Goal: Information Seeking & Learning: Learn about a topic

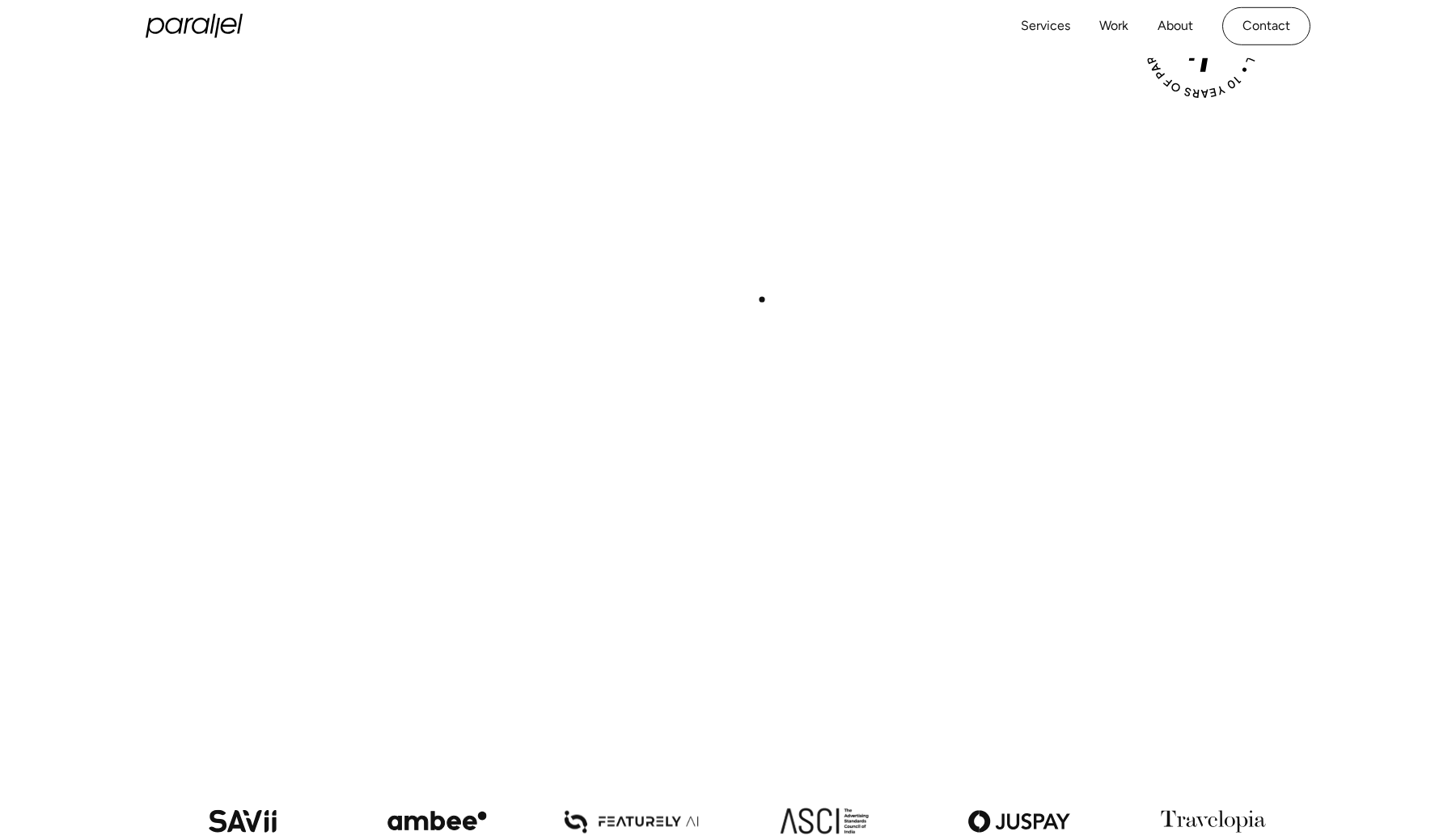
scroll to position [540, 0]
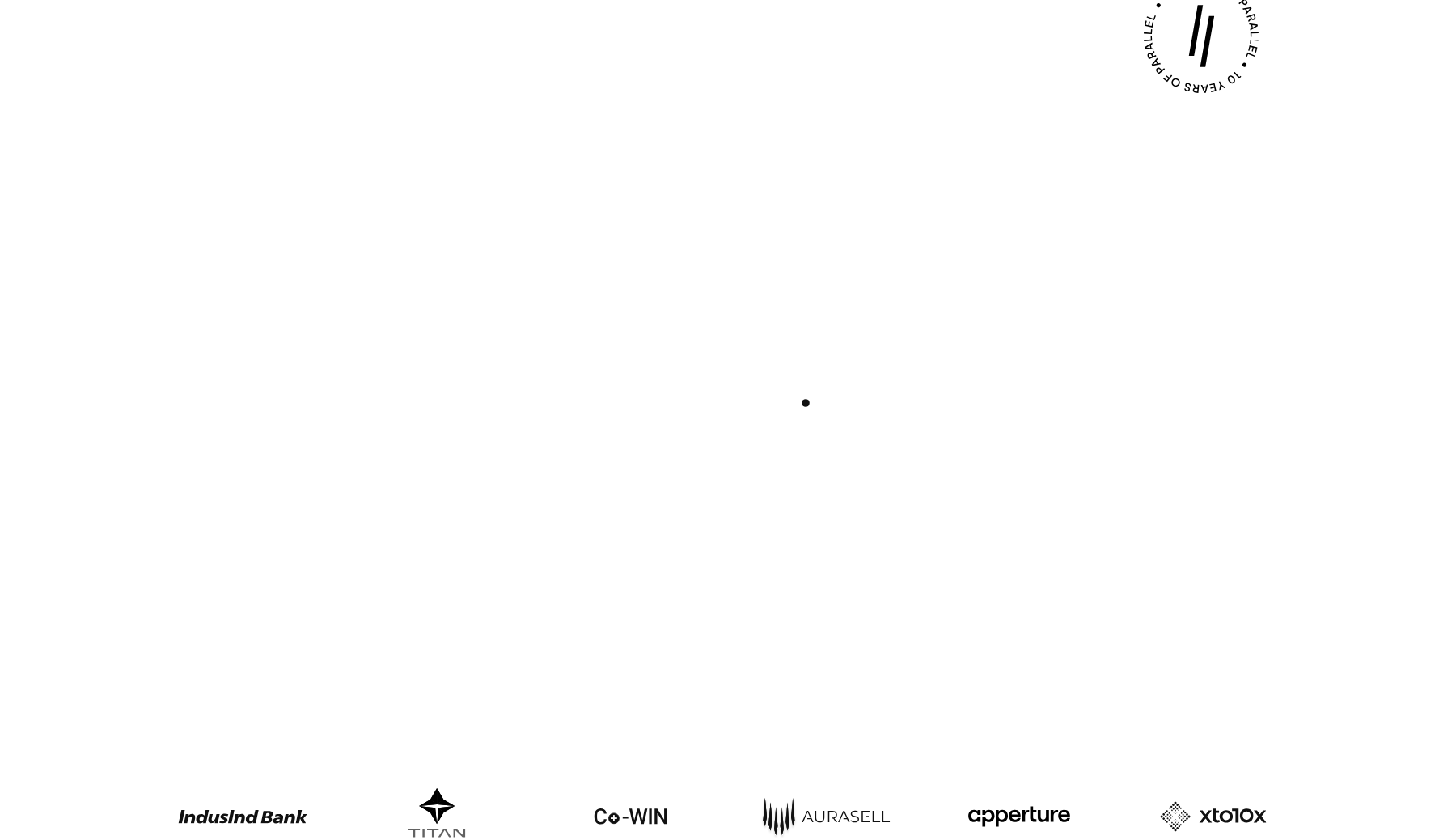
click at [806, 403] on div "Play with Sound" at bounding box center [728, 369] width 1165 height 655
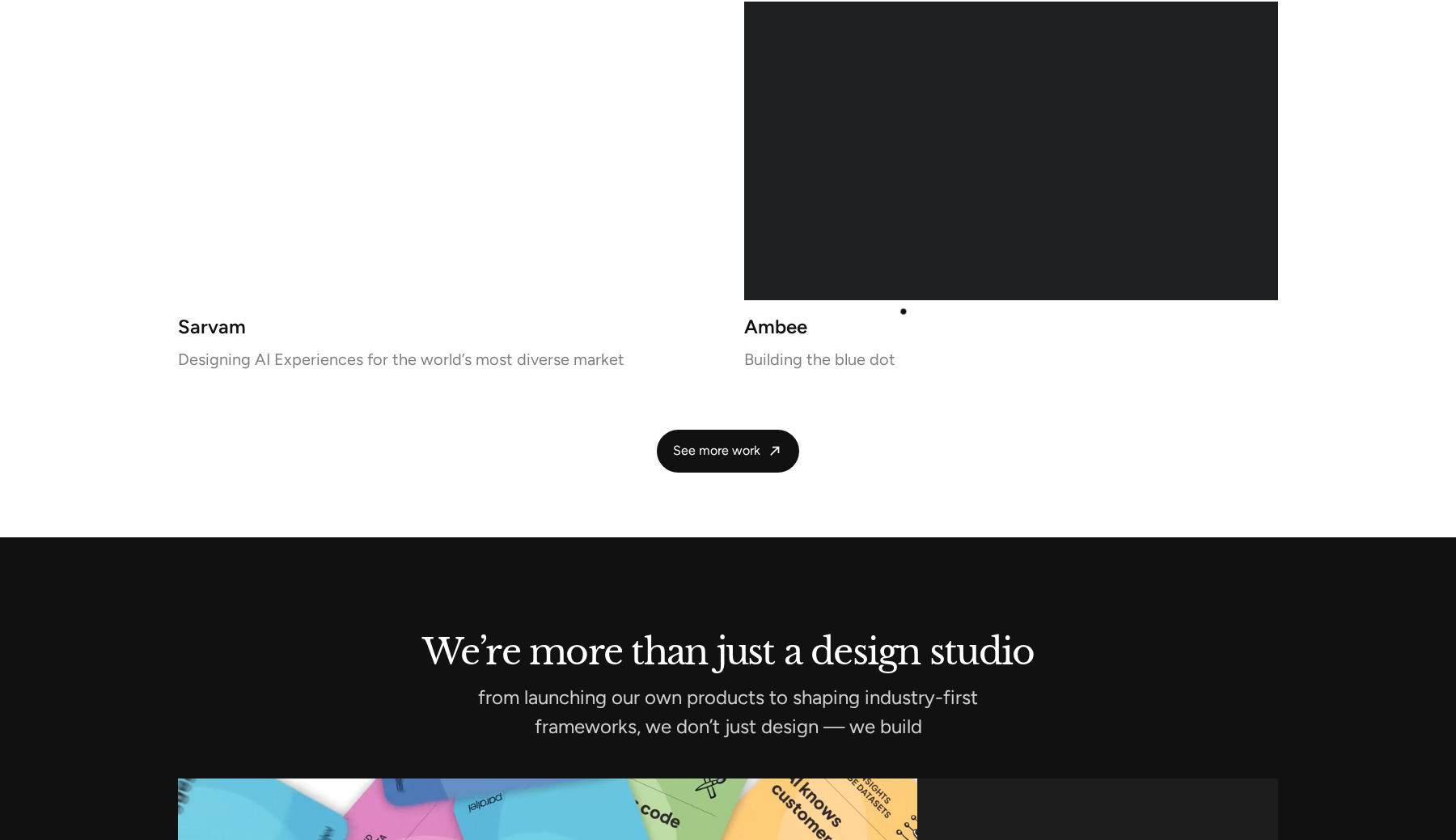
scroll to position [3515, 0]
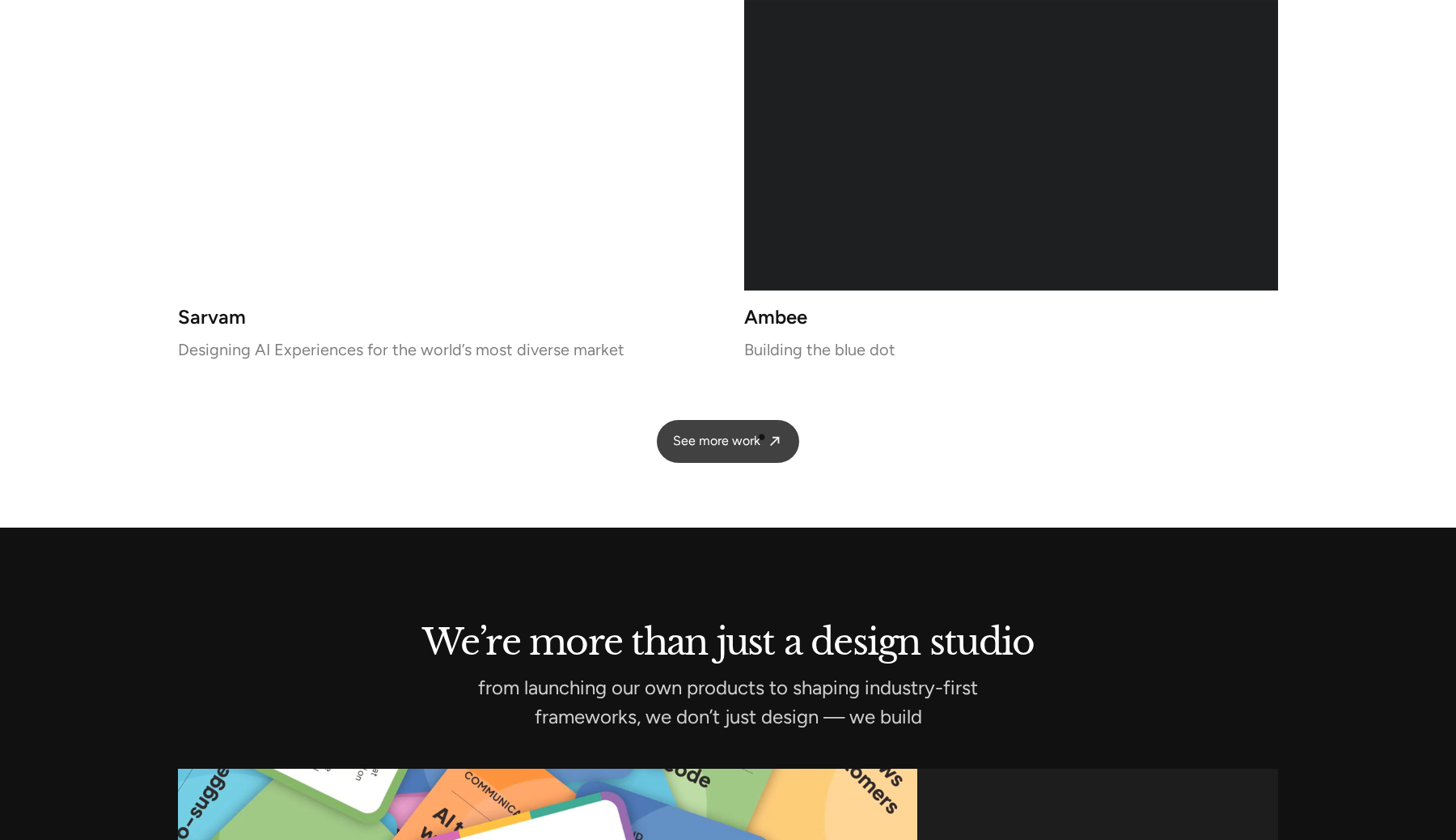
click at [761, 438] on link "See more work" at bounding box center [728, 441] width 142 height 43
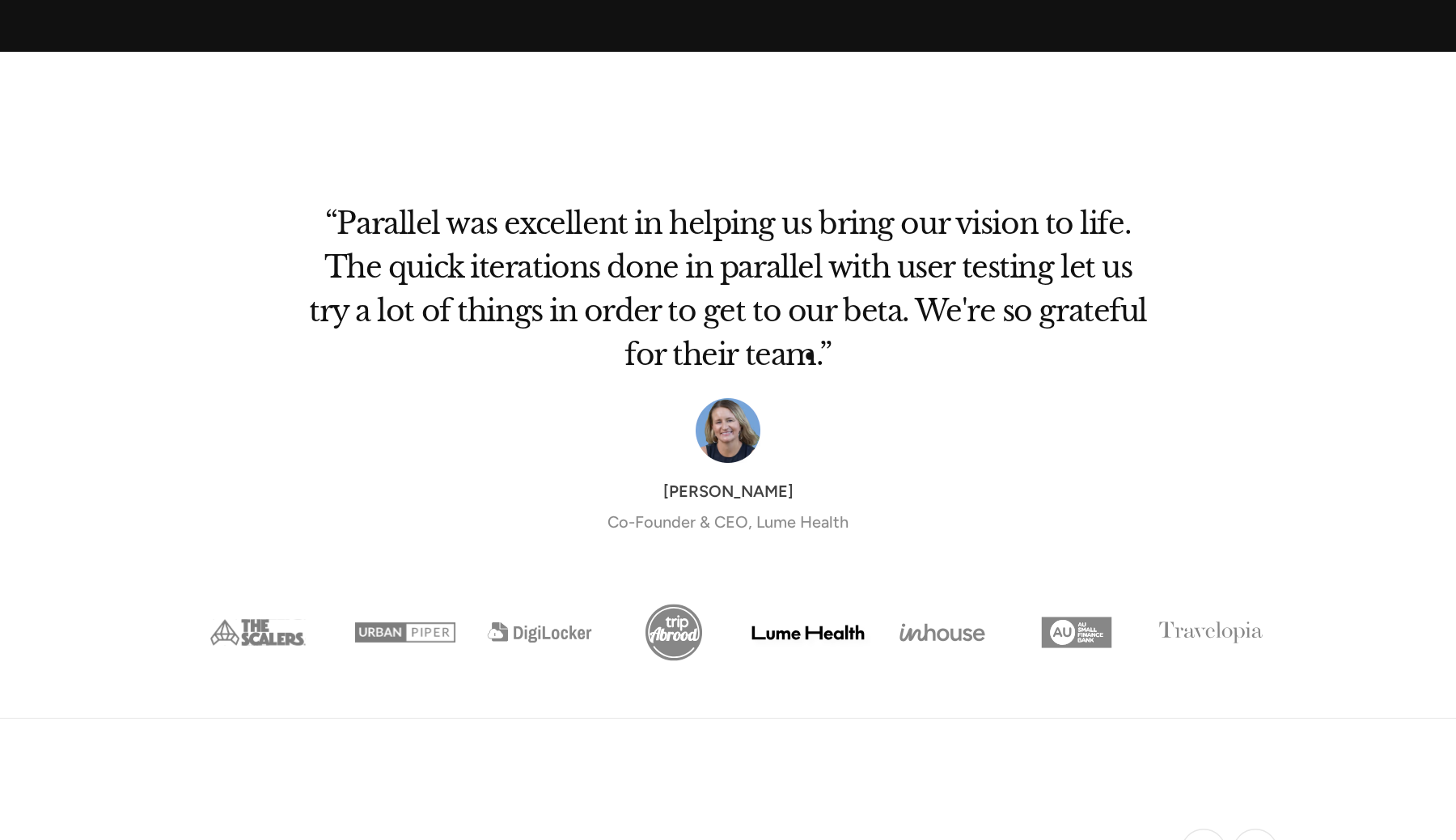
scroll to position [5189, 0]
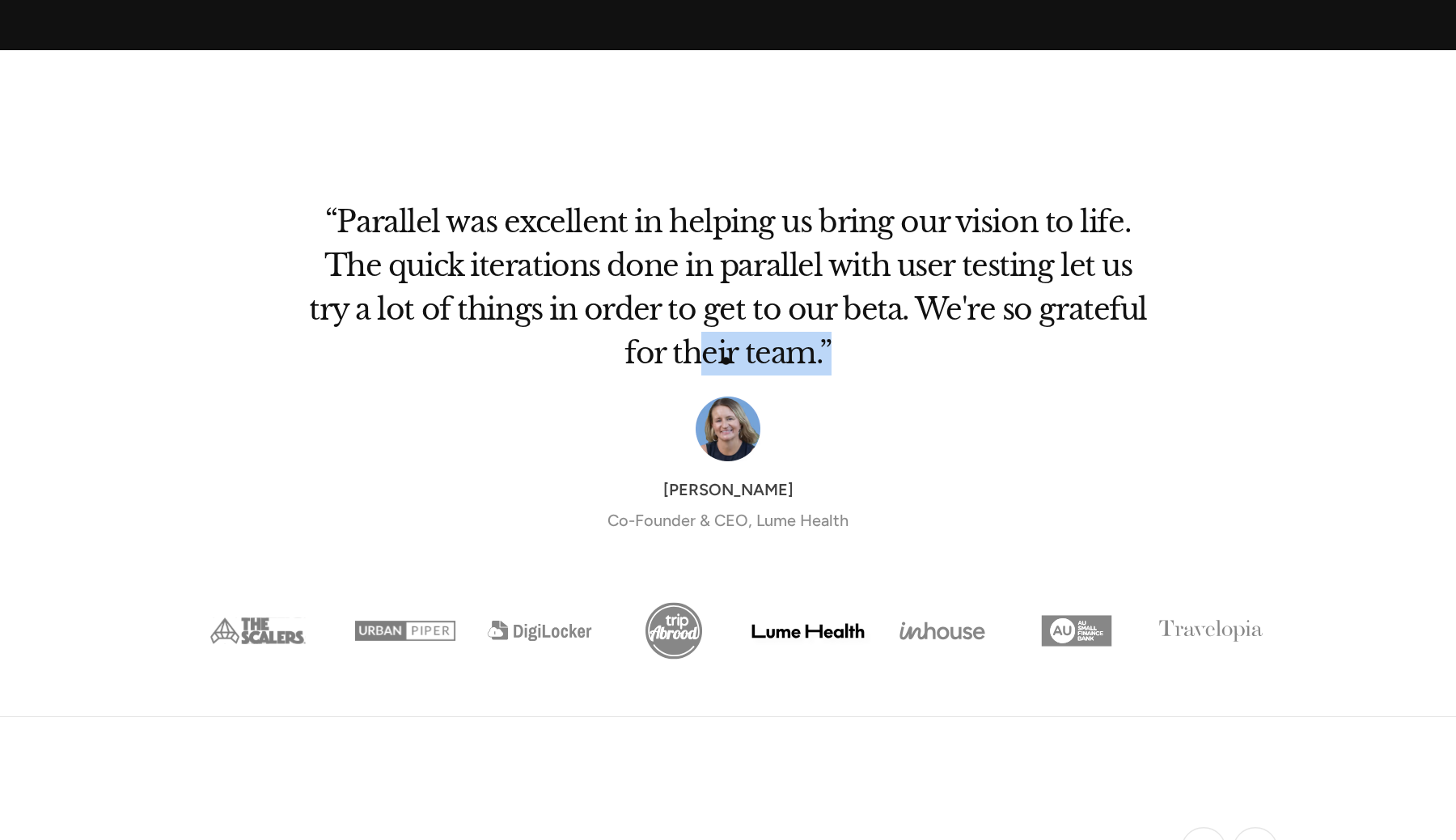
drag, startPoint x: 846, startPoint y: 361, endPoint x: 698, endPoint y: 361, distance: 148.0
click at [697, 361] on h2 "“Parallel was excellent in helping us bring our vision to life. The quick itera…" at bounding box center [728, 293] width 842 height 164
click at [891, 419] on div "Vicki Powell Co-Founder & CEO, Lume Health" at bounding box center [728, 464] width 842 height 136
click at [918, 432] on div "Vicki Powell Co-Founder & CEO, Lume Health" at bounding box center [728, 464] width 842 height 136
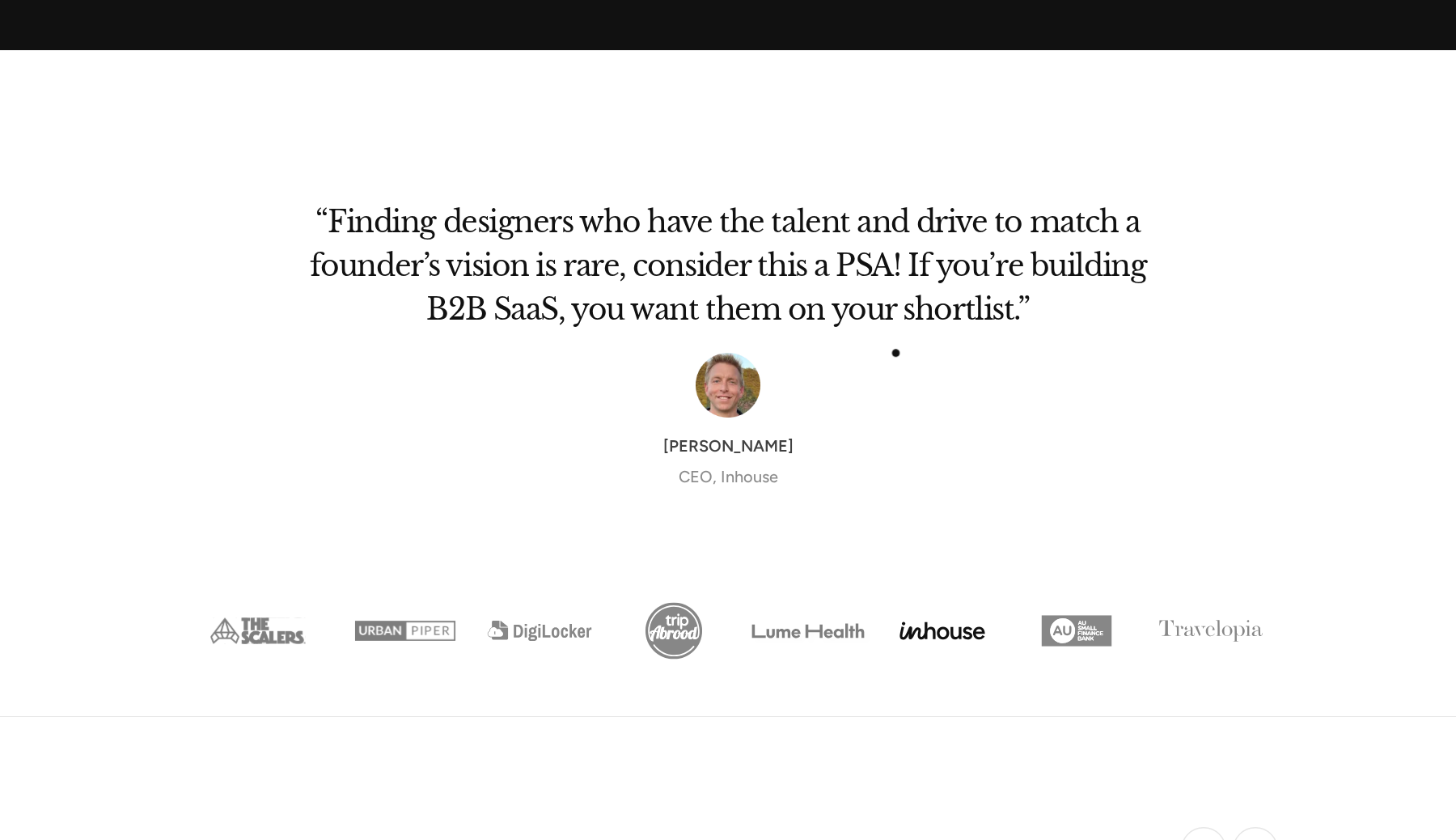
drag, startPoint x: 925, startPoint y: 352, endPoint x: 767, endPoint y: 352, distance: 158.0
drag, startPoint x: 889, startPoint y: 350, endPoint x: 662, endPoint y: 350, distance: 227.0
click at [736, 350] on div "“Finding designers who have the talent and drive to match a founder’s vision is…" at bounding box center [728, 366] width 842 height 374
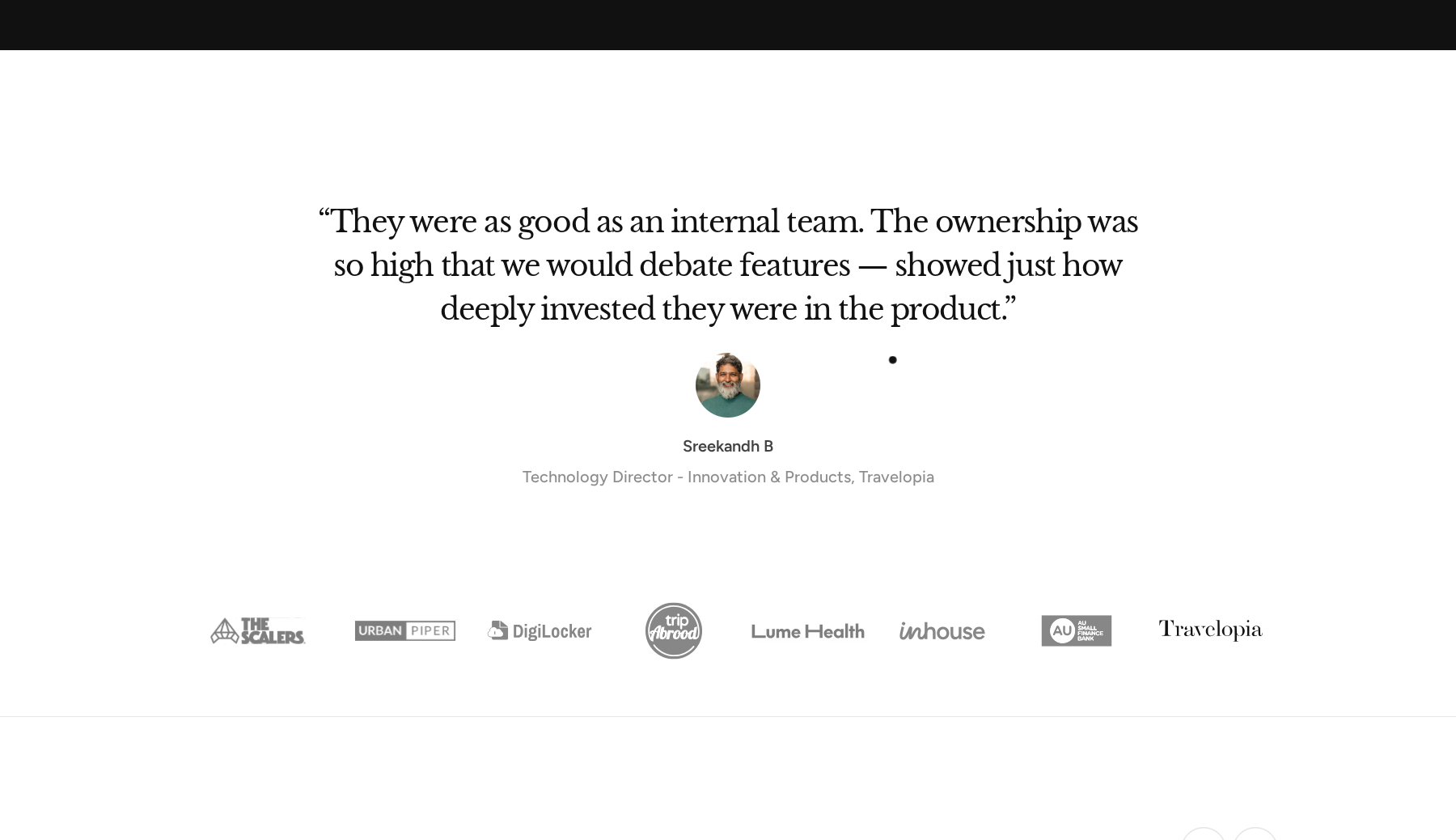
drag, startPoint x: 908, startPoint y: 360, endPoint x: 566, endPoint y: 349, distance: 342.2
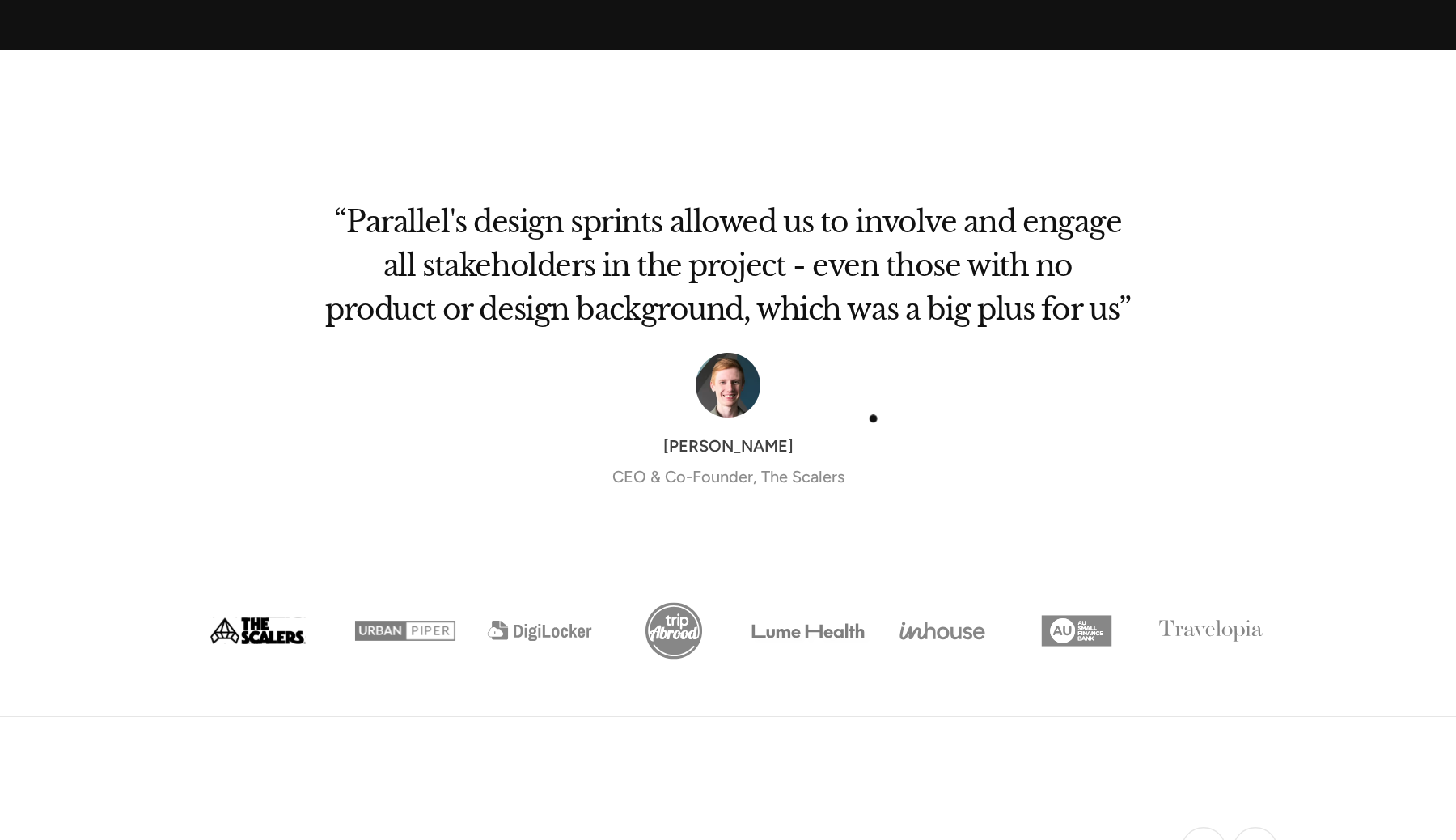
drag, startPoint x: 904, startPoint y: 424, endPoint x: 680, endPoint y: 374, distance: 229.5
drag, startPoint x: 928, startPoint y: 400, endPoint x: 641, endPoint y: 400, distance: 287.0
click at [755, 400] on div "Emilien Coquard CEO & Co-Founder, The Scalers" at bounding box center [728, 420] width 842 height 136
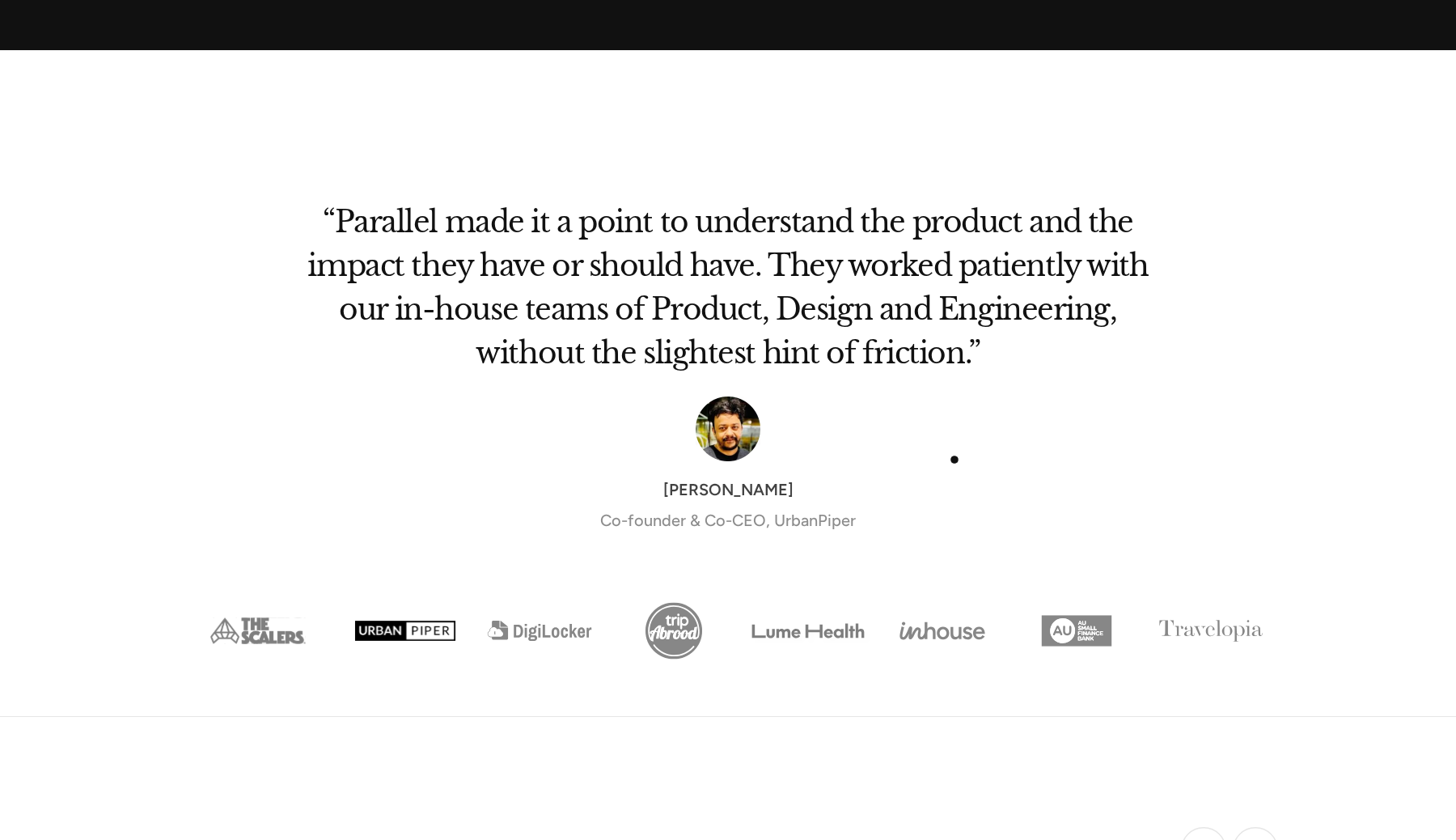
drag, startPoint x: 955, startPoint y: 460, endPoint x: 738, endPoint y: 424, distance: 220.0
click at [764, 425] on div "Anirban Majumdar Co-founder & Co-CEO, UrbanPiper" at bounding box center [728, 464] width 842 height 136
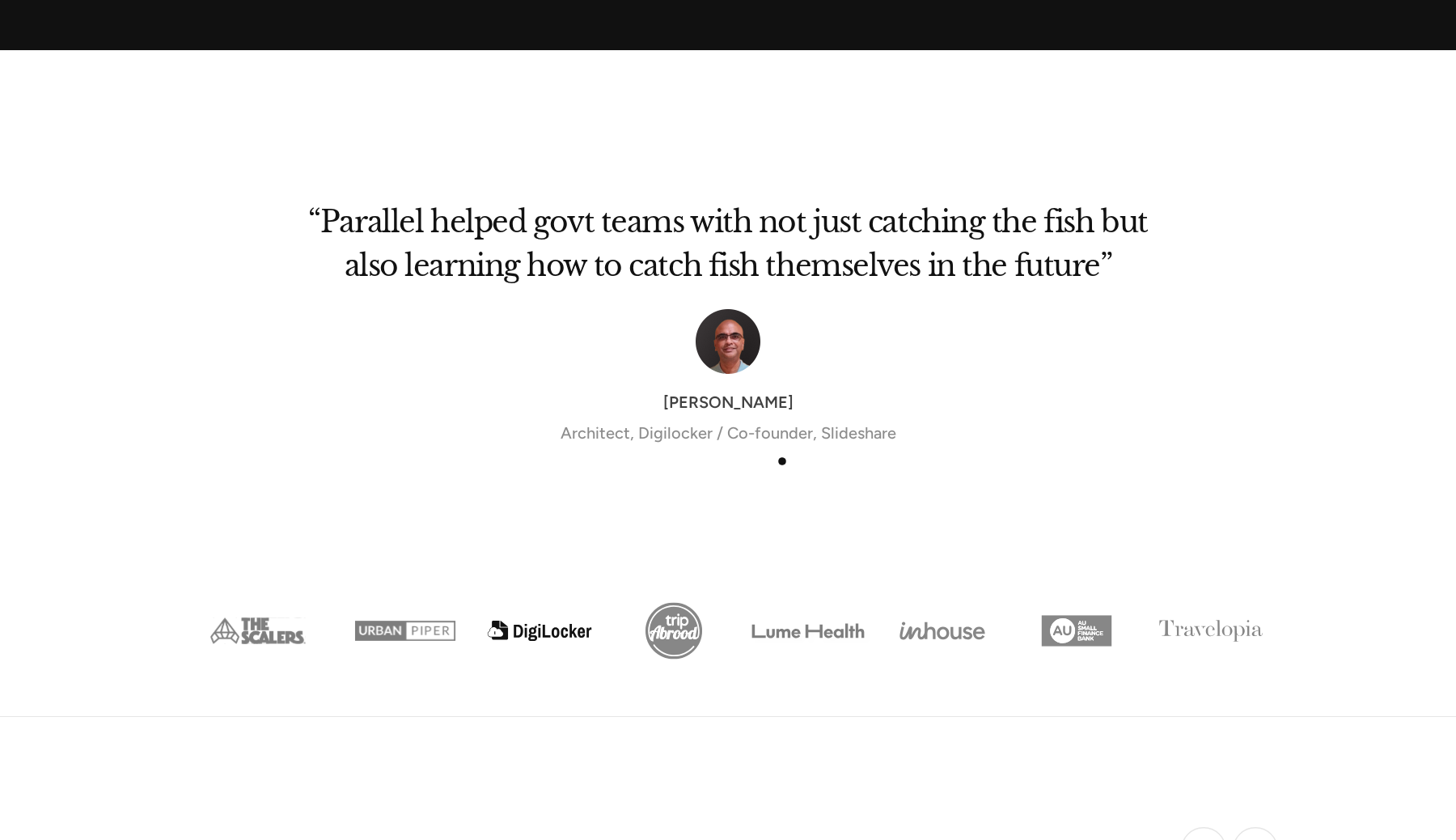
drag, startPoint x: 960, startPoint y: 467, endPoint x: 668, endPoint y: 454, distance: 292.3
click at [679, 454] on div "“Parallel helped govt teams with not just catching the fish but also learning h…" at bounding box center [728, 345] width 842 height 330
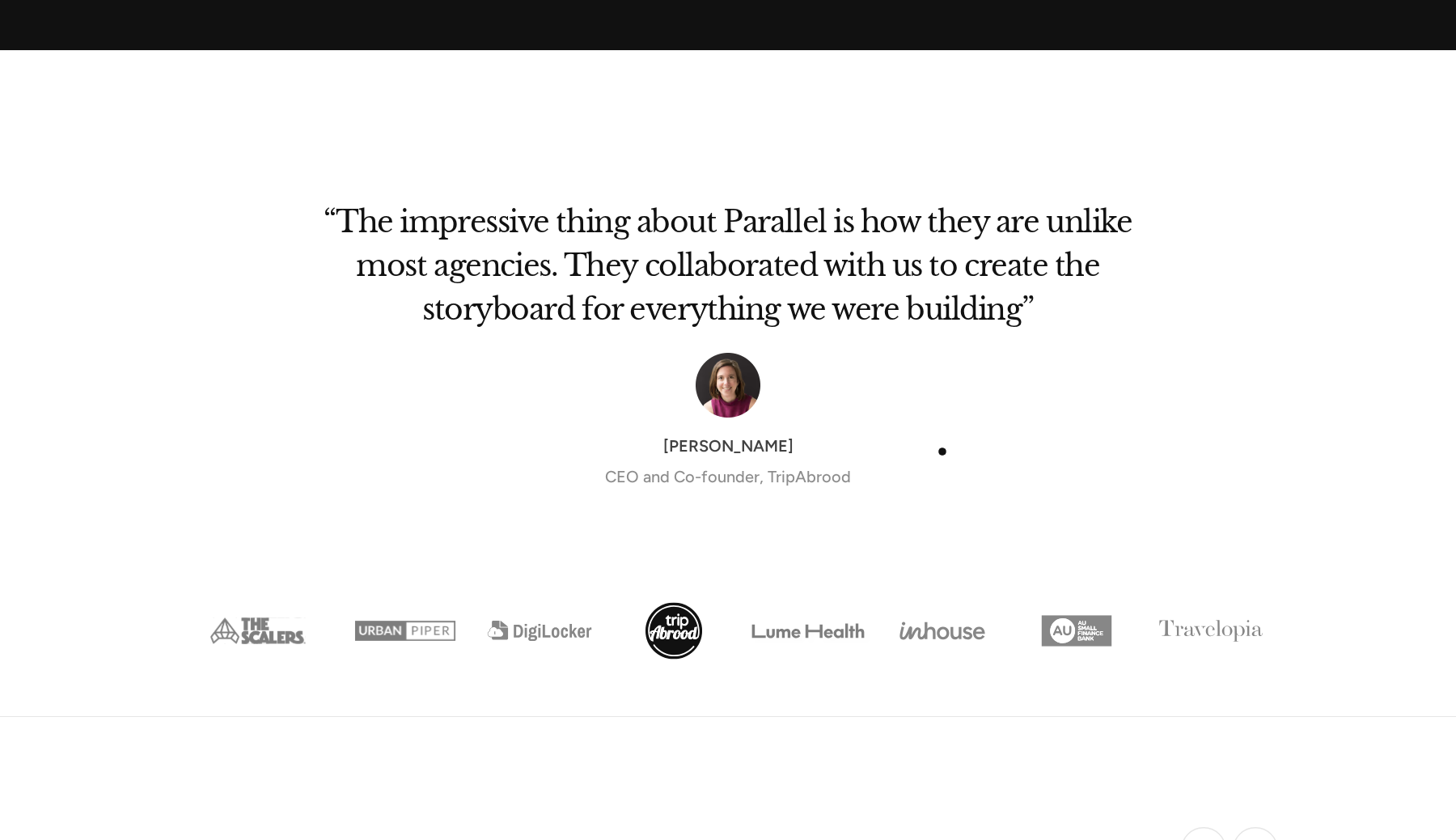
drag, startPoint x: 942, startPoint y: 452, endPoint x: 554, endPoint y: 452, distance: 388.0
click at [752, 452] on div "Alexa-Maria Rathbone Barker CEO and Co-founder, TripAbrood" at bounding box center [728, 462] width 842 height 55
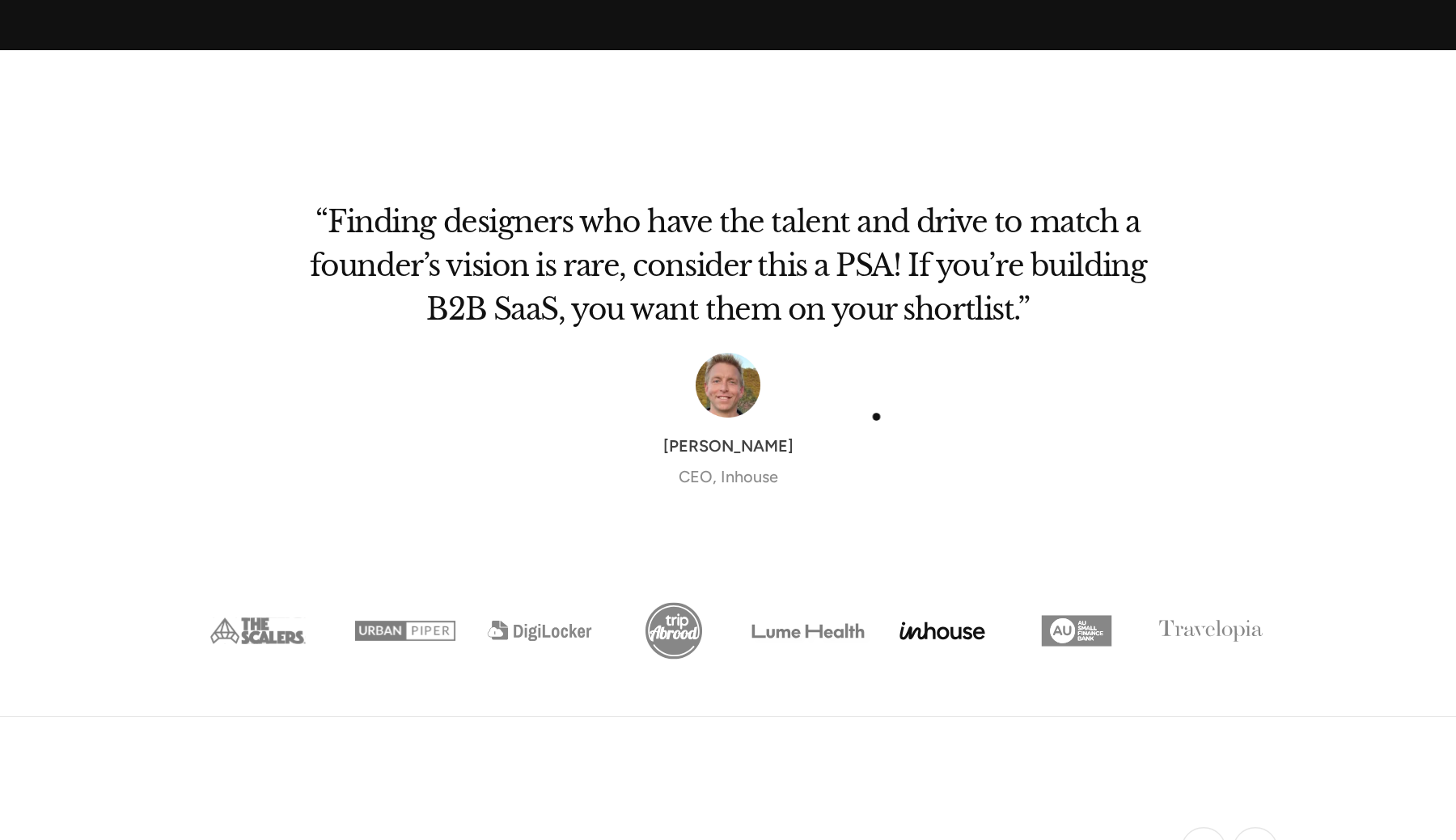
drag, startPoint x: 906, startPoint y: 417, endPoint x: 618, endPoint y: 427, distance: 288.2
drag, startPoint x: 920, startPoint y: 441, endPoint x: 799, endPoint y: 441, distance: 121.0
click at [839, 441] on div "Ryan Wenger CEO, Inhouse" at bounding box center [728, 462] width 842 height 55
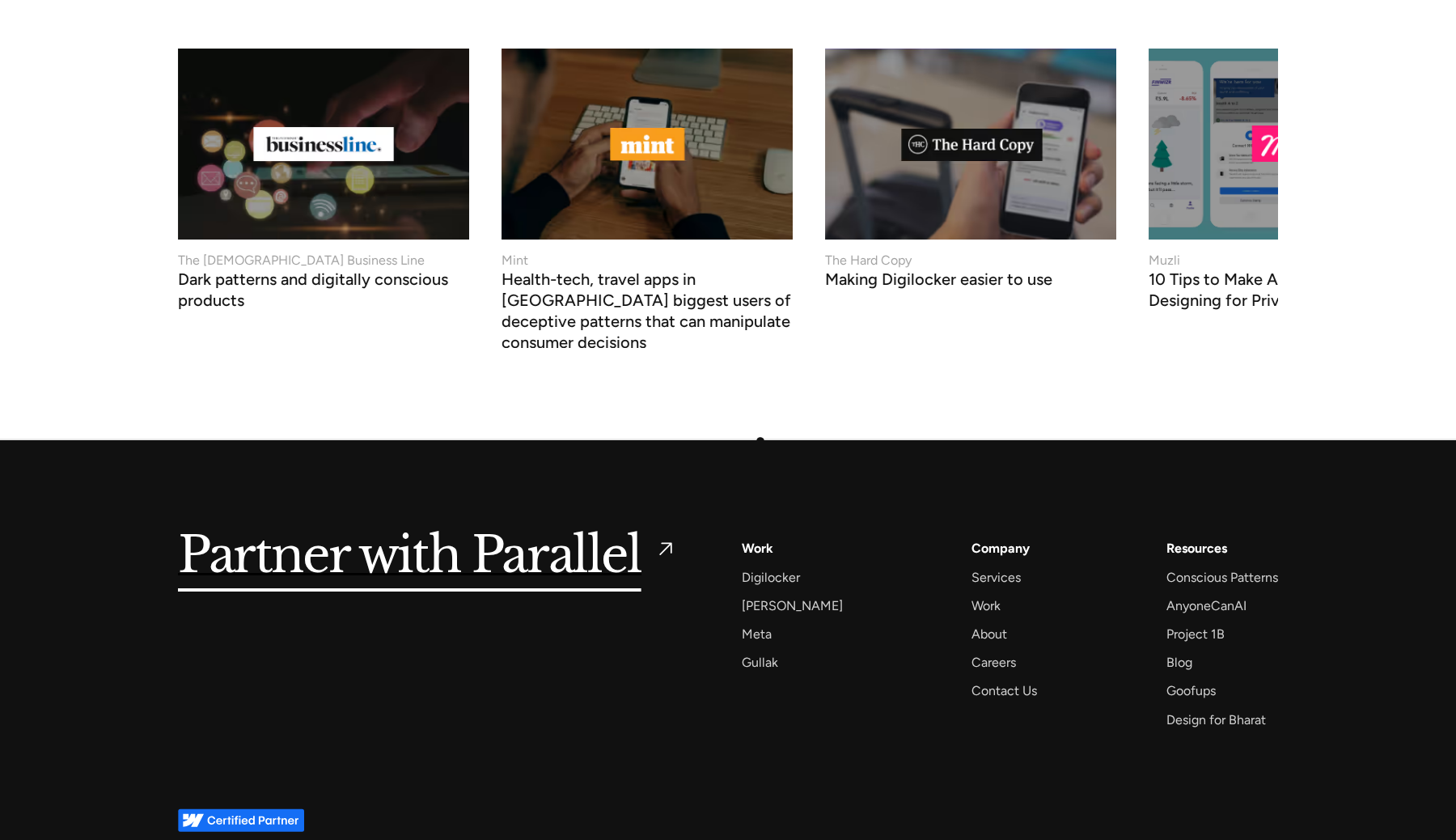
scroll to position [6116, 0]
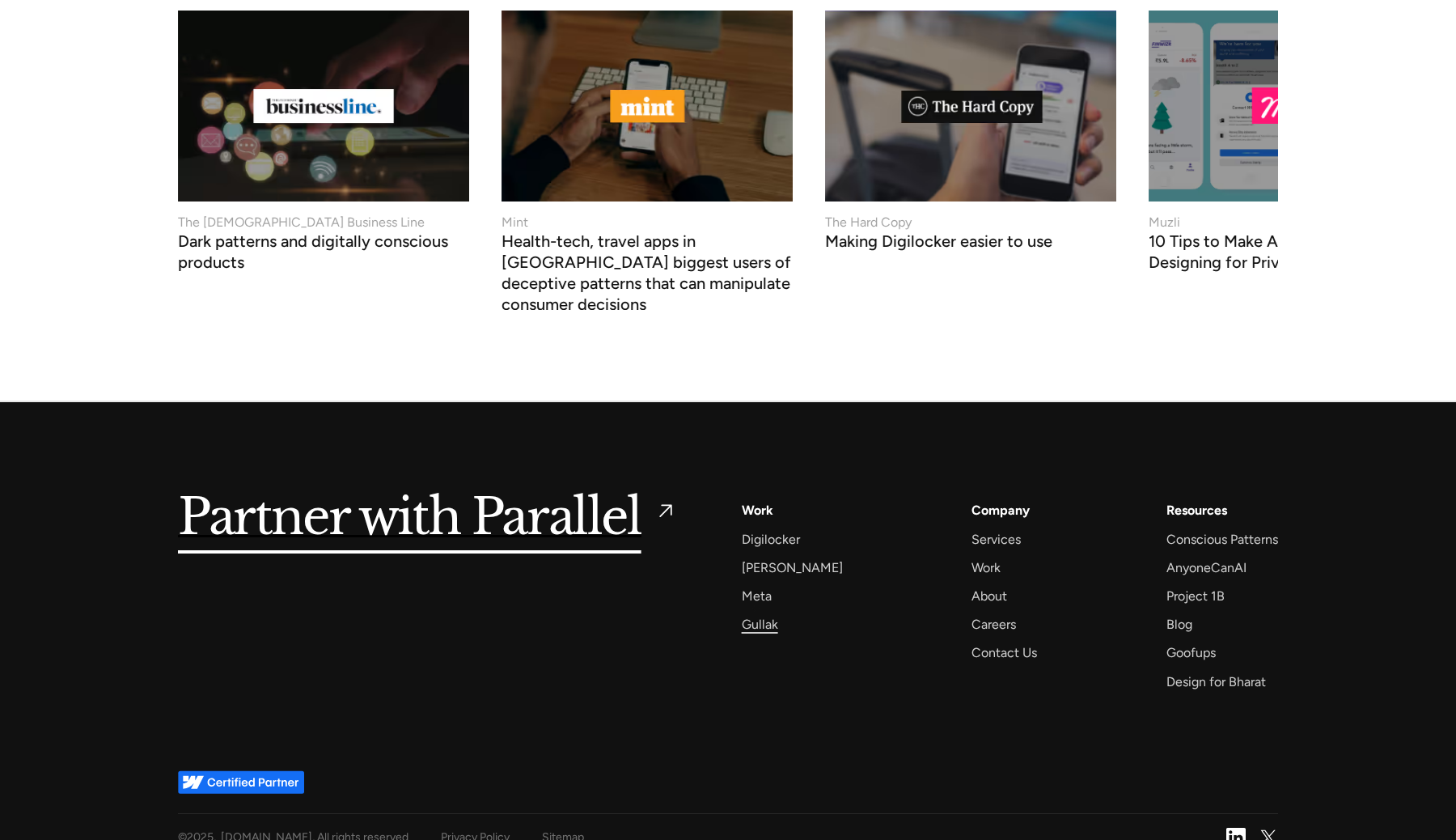
click at [756, 614] on div "Gullak" at bounding box center [760, 624] width 37 height 22
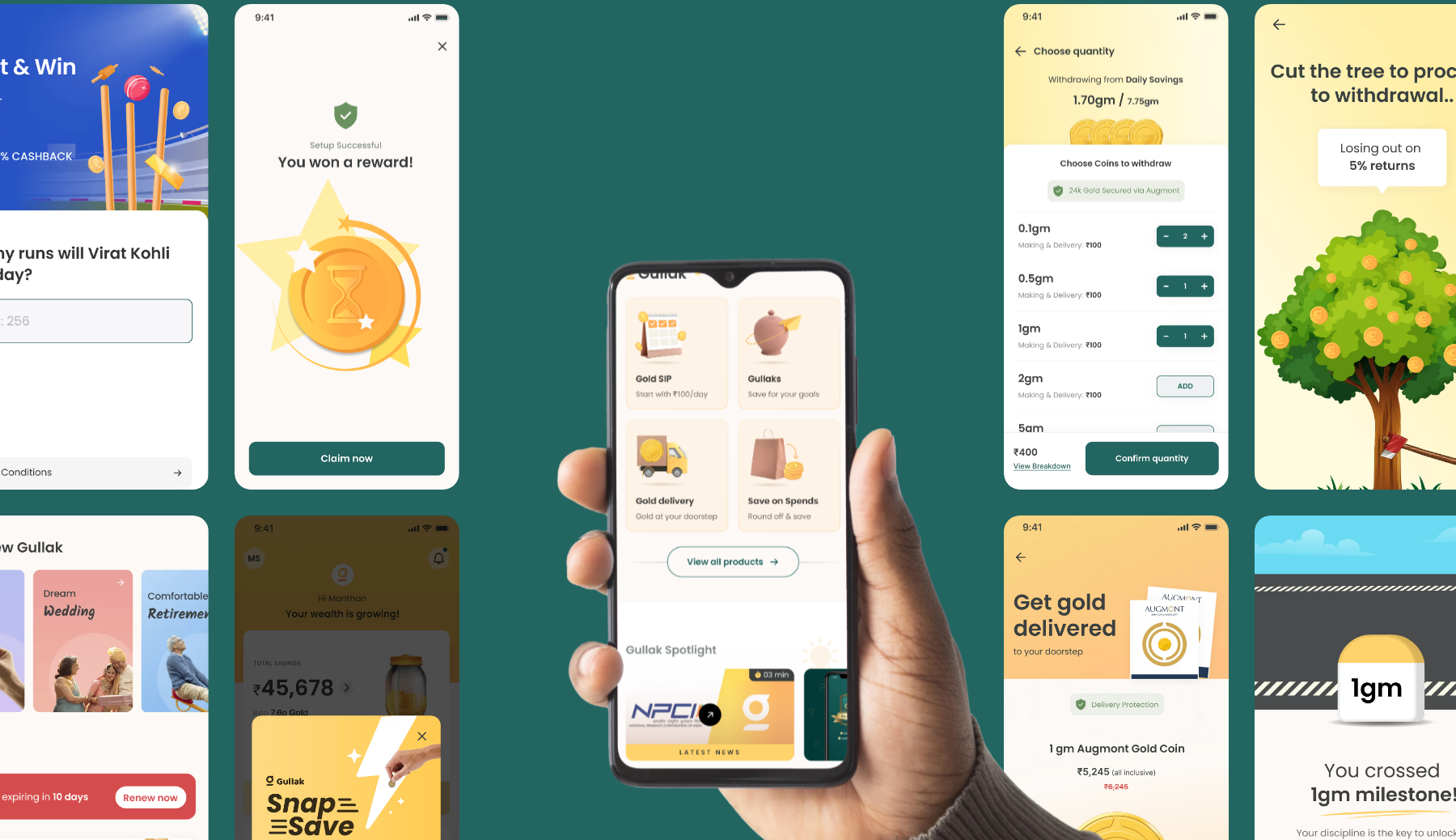
scroll to position [3963, 0]
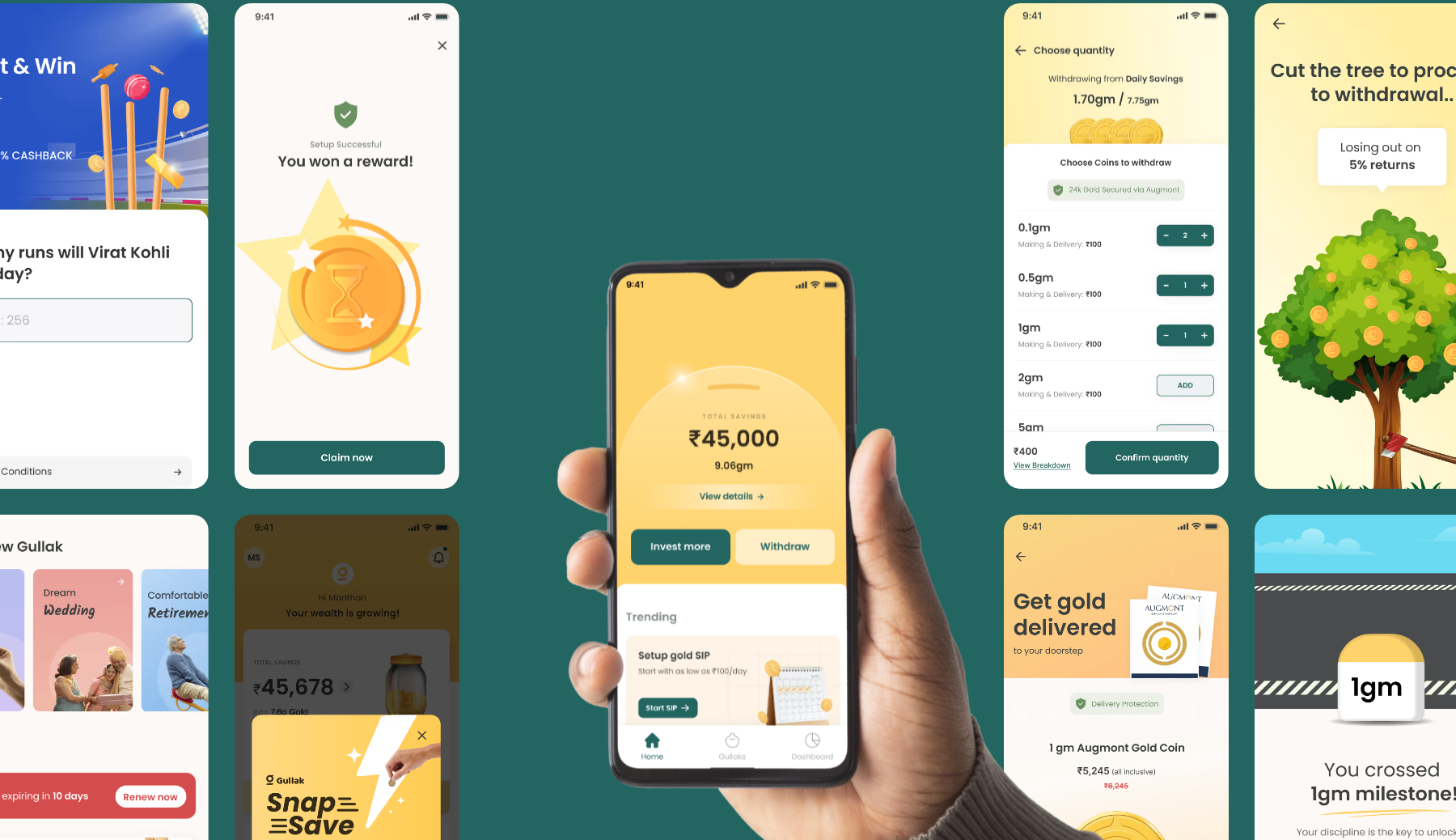
drag, startPoint x: 780, startPoint y: 531, endPoint x: 780, endPoint y: 480, distance: 51.0
click at [780, 480] on image at bounding box center [754, 497] width 1167 height 749
click at [1027, 483] on image at bounding box center [754, 497] width 1167 height 749
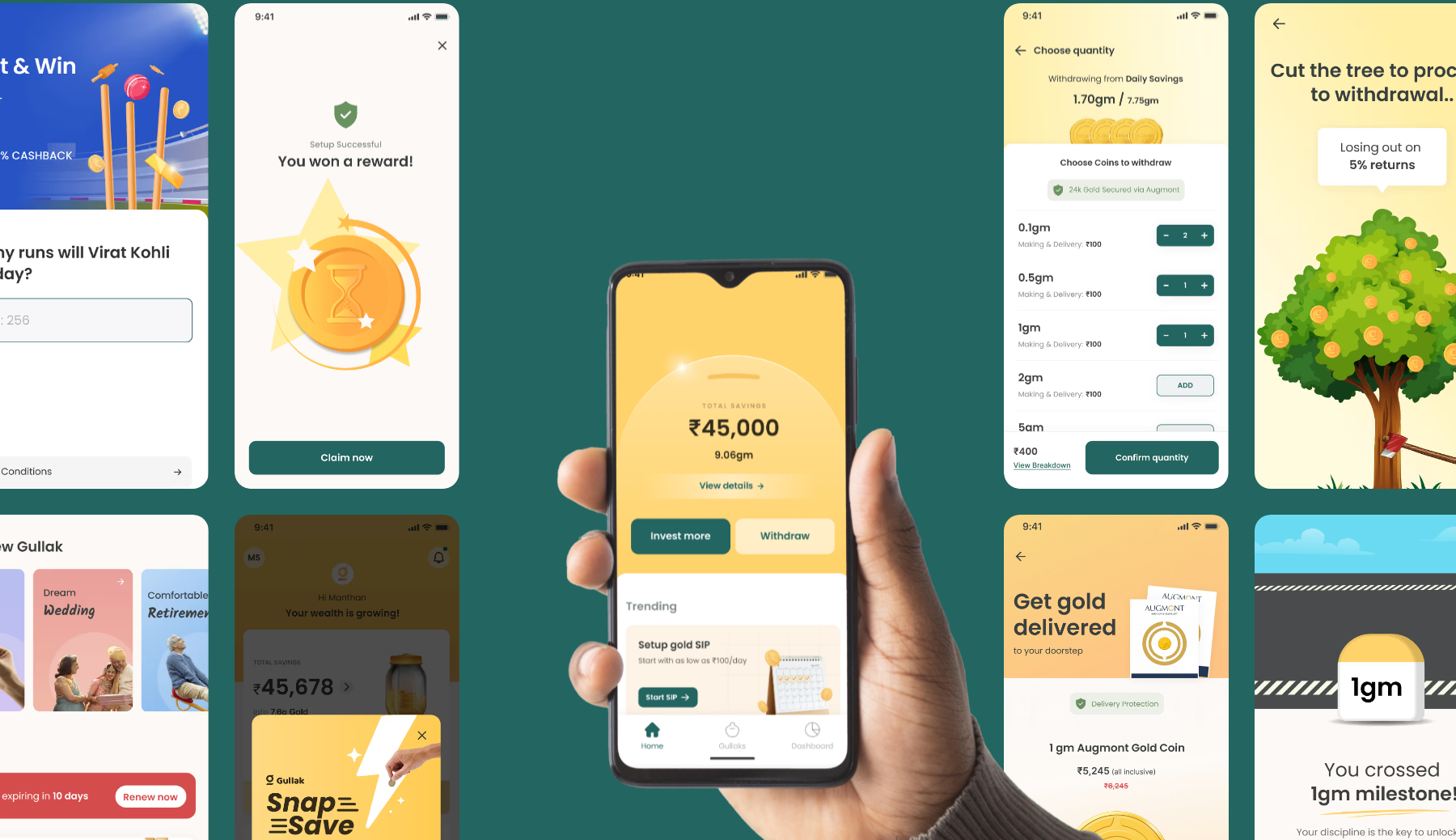
click at [780, 514] on image at bounding box center [754, 497] width 1167 height 749
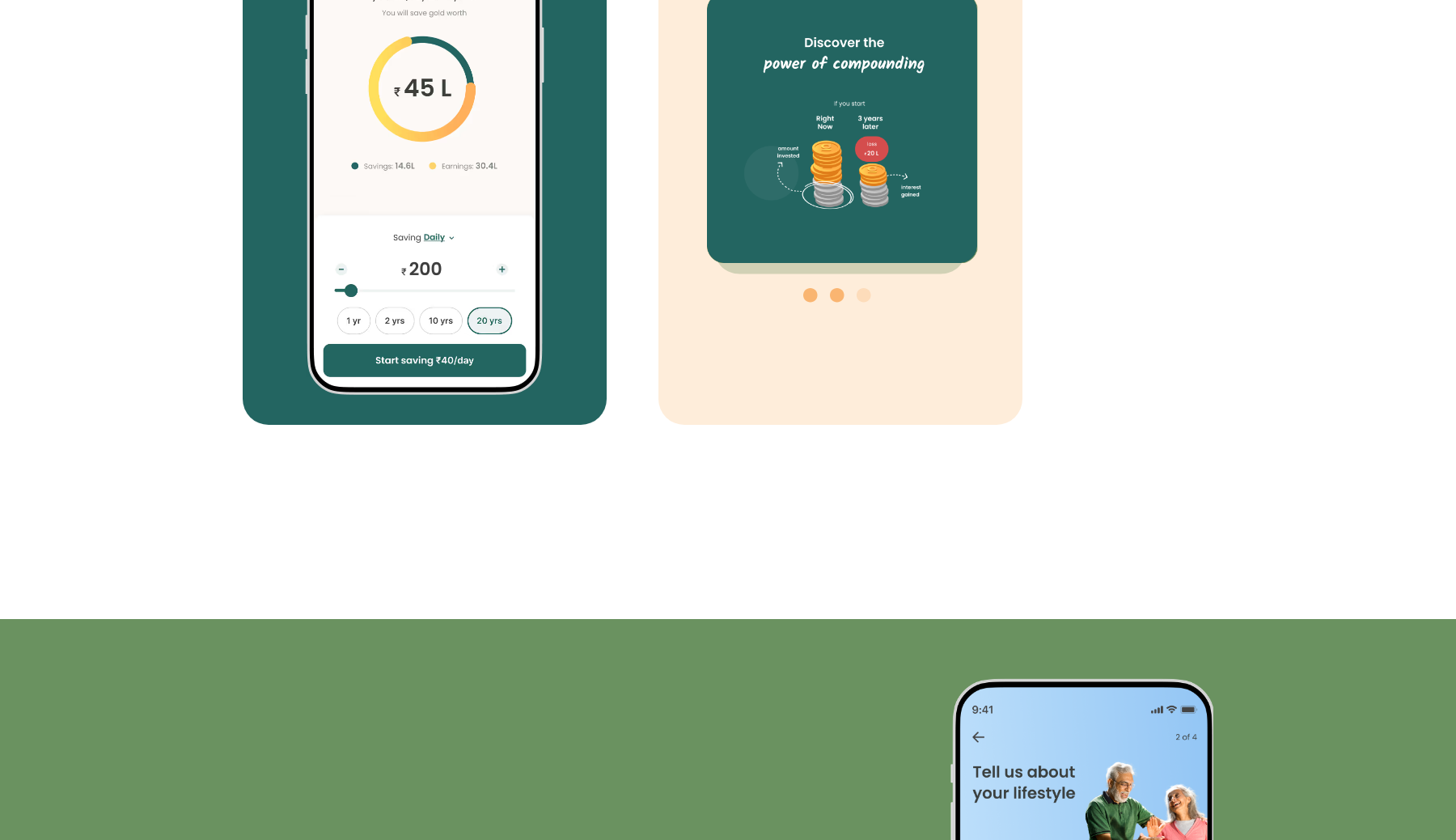
scroll to position [6075, 0]
click at [836, 300] on icon at bounding box center [837, 295] width 15 height 15
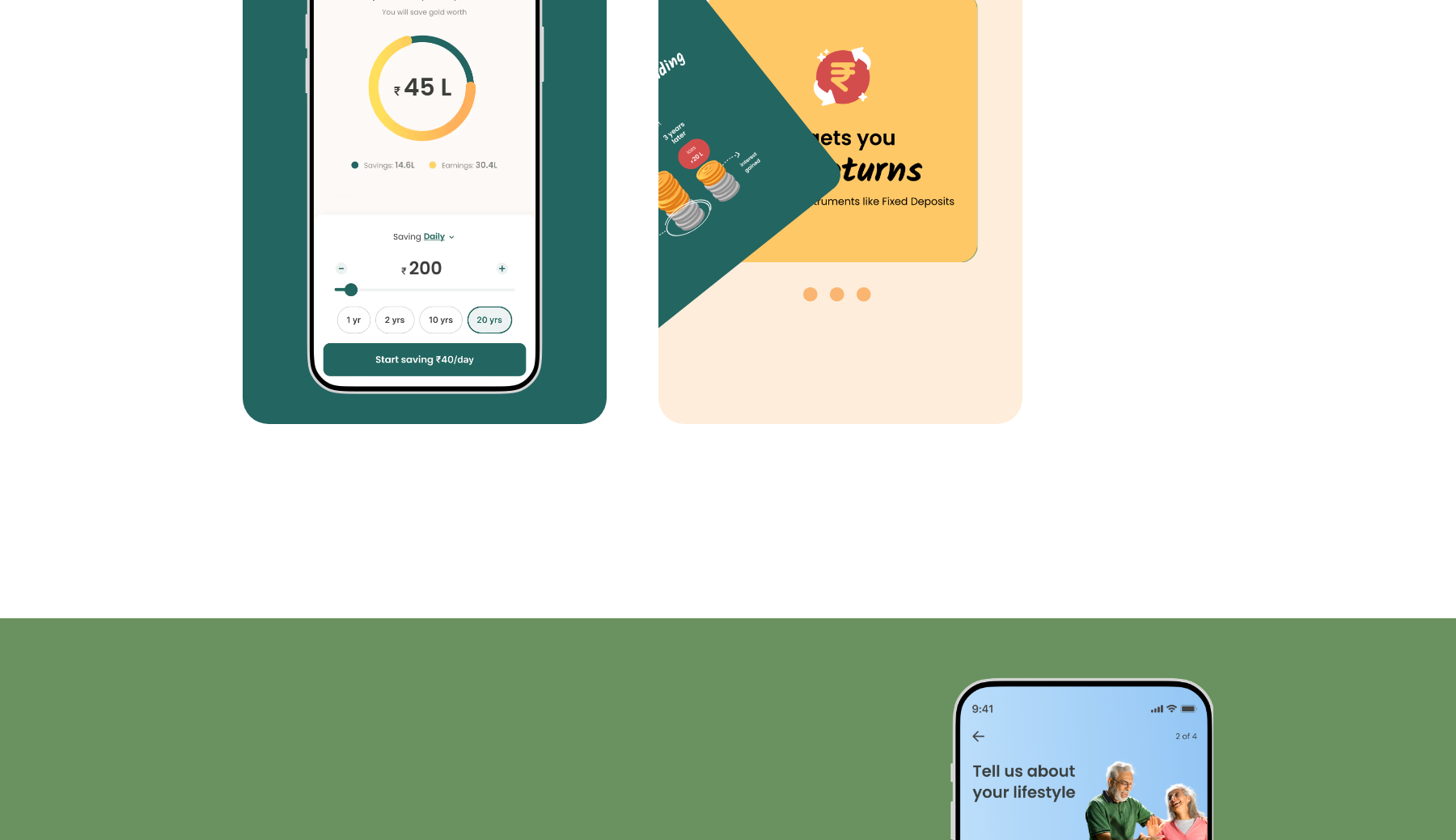
click at [865, 291] on icon at bounding box center [864, 295] width 15 height 15
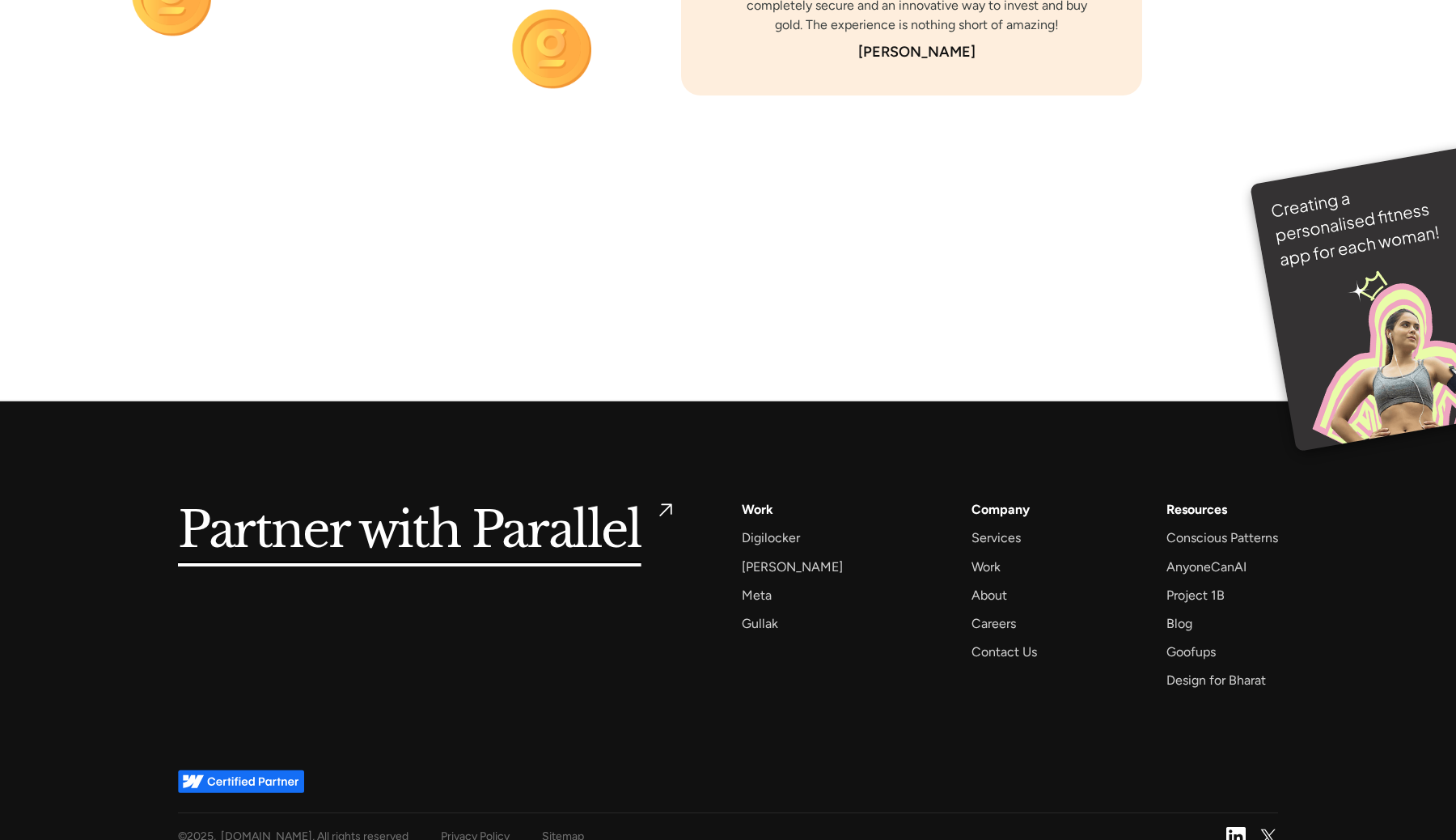
scroll to position [11548, 0]
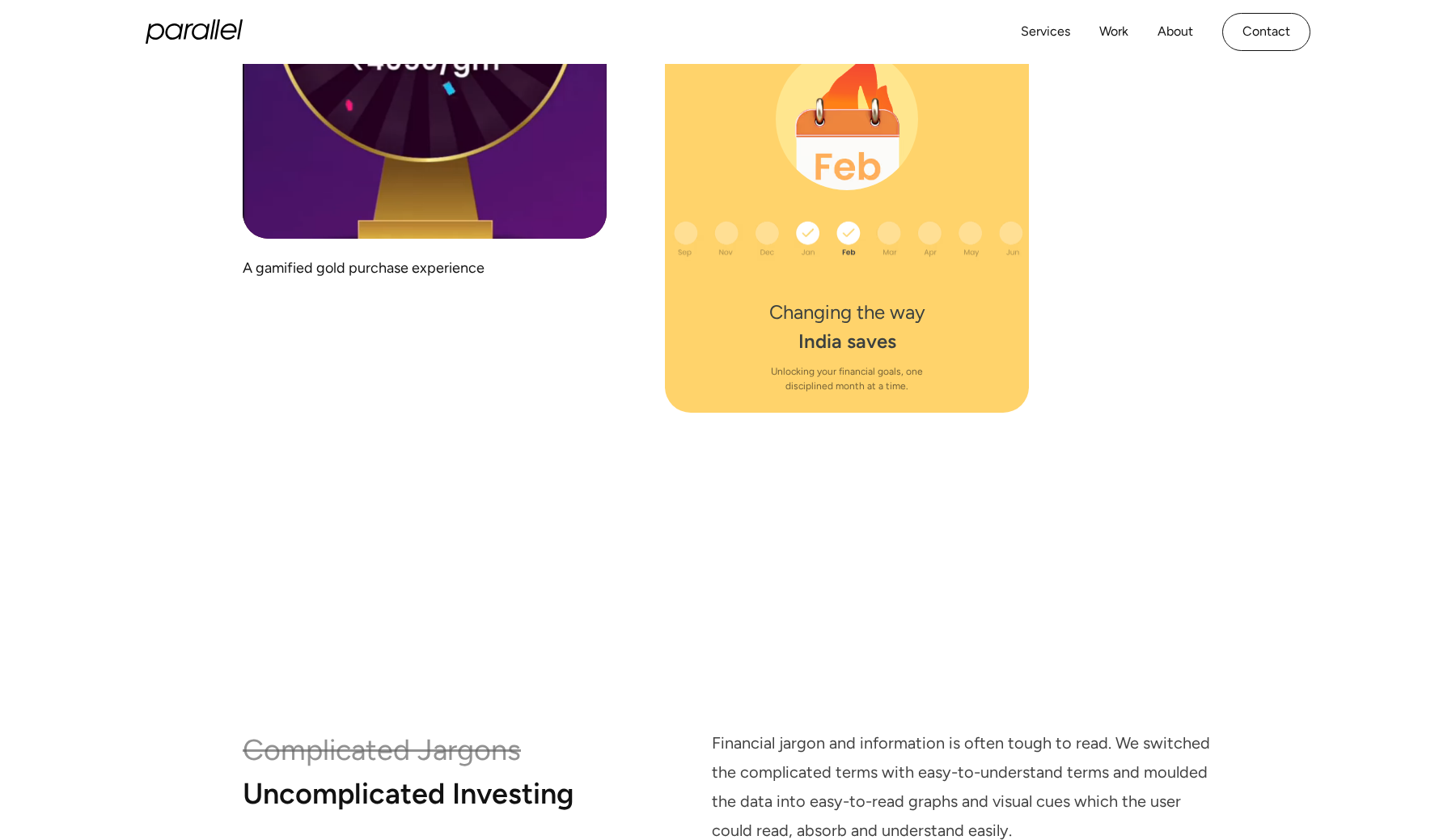
click at [213, 39] on icon "home" at bounding box center [194, 32] width 97 height 24
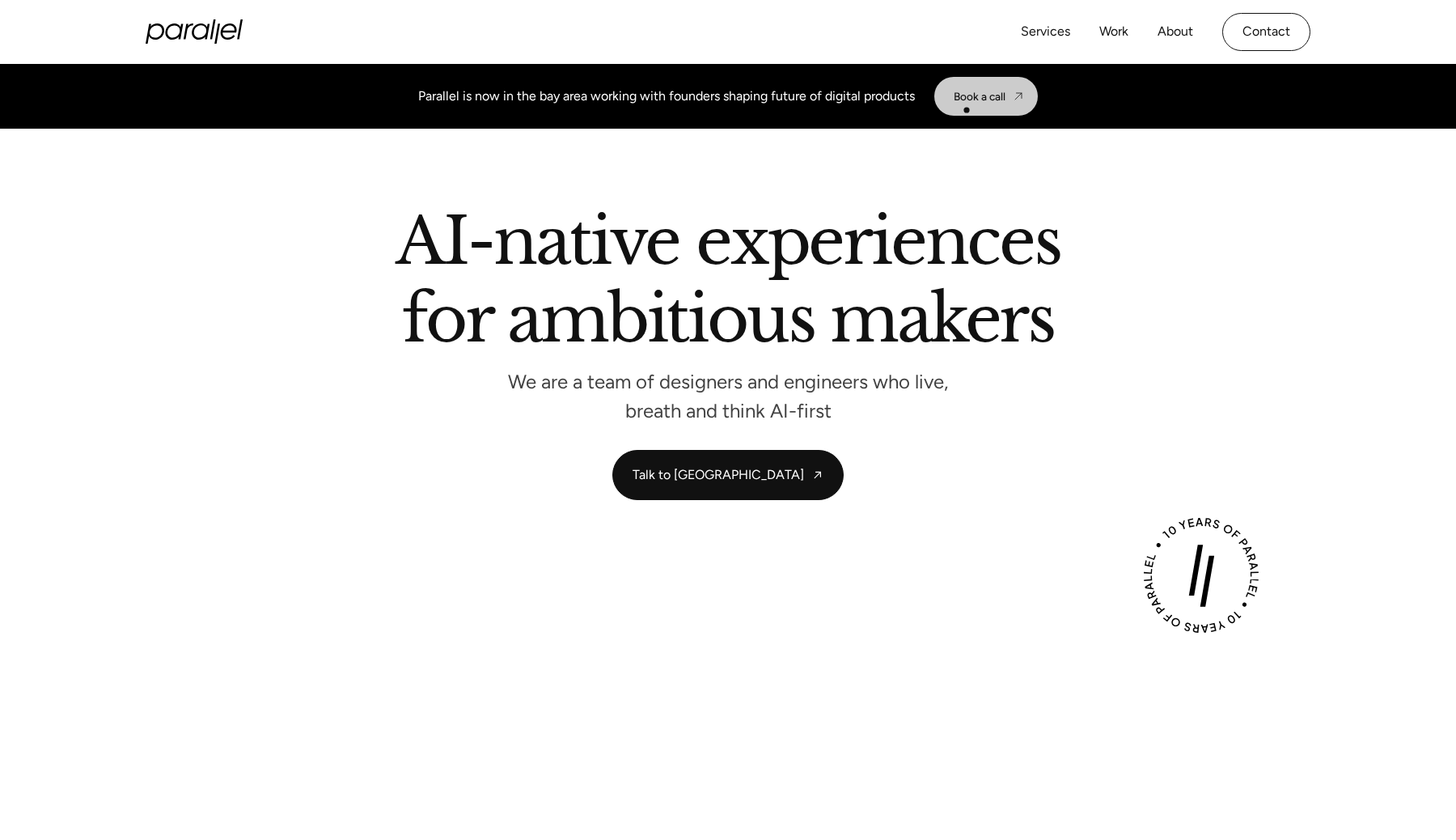
click at [967, 110] on link "Book a call" at bounding box center [986, 96] width 103 height 39
click at [533, 471] on div "AI-native experiences for ambitious makers We are a team of designers and engin…" at bounding box center [728, 354] width 1100 height 291
